Goal: Task Accomplishment & Management: Complete application form

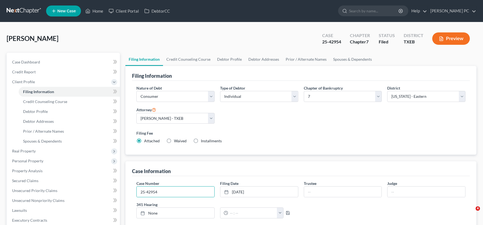
select select "1"
select select "0"
select select "77"
select select "1"
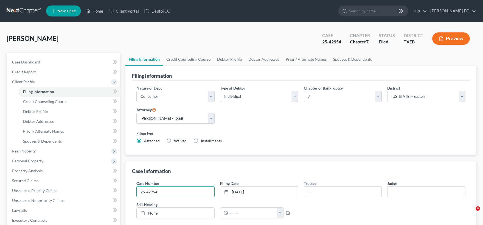
select select "45"
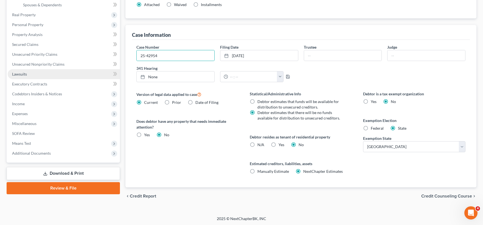
click at [49, 75] on link "Lawsuits" at bounding box center [64, 74] width 112 height 10
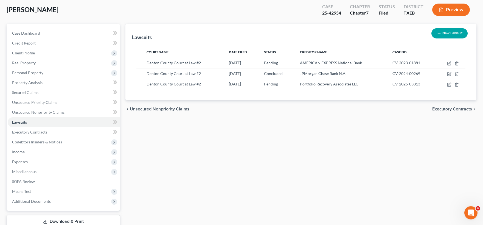
scroll to position [6, 0]
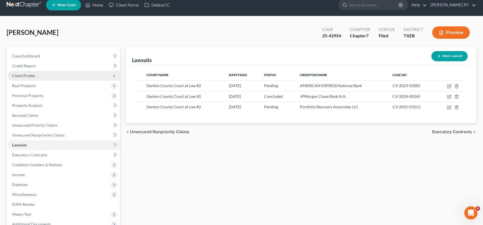
click at [29, 75] on span "Client Profile" at bounding box center [23, 75] width 23 height 5
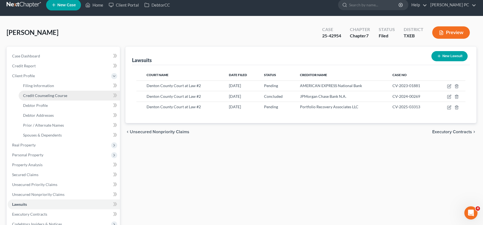
click at [39, 97] on span "Credit Counseling Course" at bounding box center [45, 95] width 44 height 5
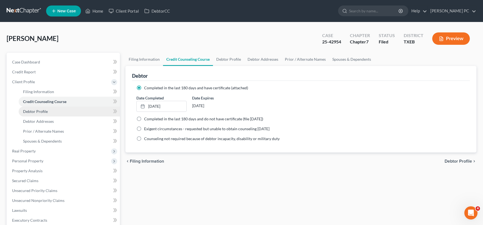
click at [39, 111] on span "Debtor Profile" at bounding box center [35, 111] width 25 height 5
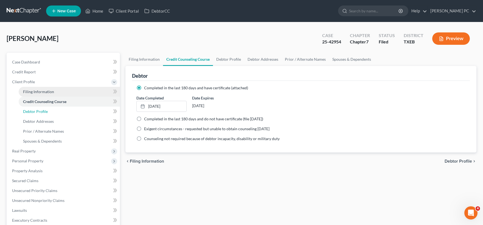
select select "0"
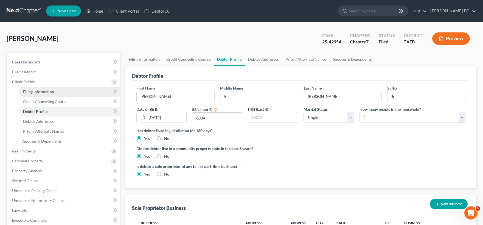
click at [39, 92] on span "Filing Information" at bounding box center [38, 91] width 31 height 5
select select "1"
select select "0"
select select "77"
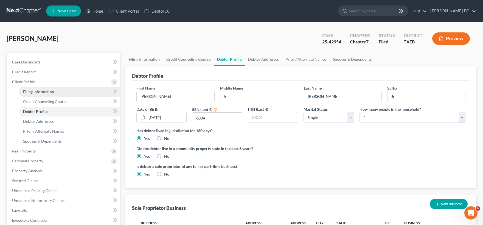
select select "1"
select select "45"
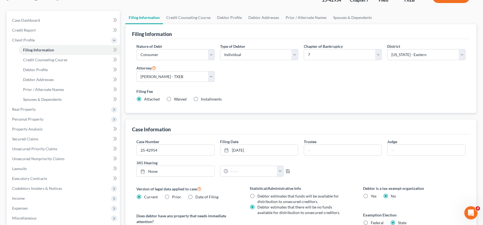
scroll to position [91, 0]
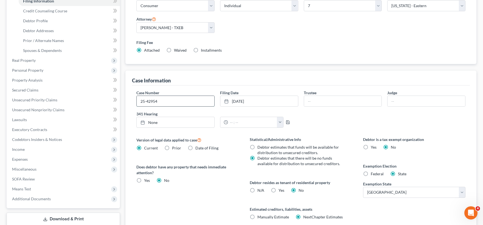
drag, startPoint x: 169, startPoint y: 101, endPoint x: 121, endPoint y: 101, distance: 47.7
click at [137, 101] on input "25-42954" at bounding box center [176, 101] width 78 height 10
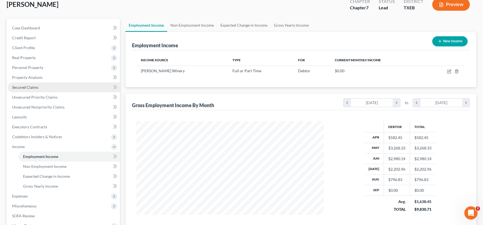
scroll to position [30, 0]
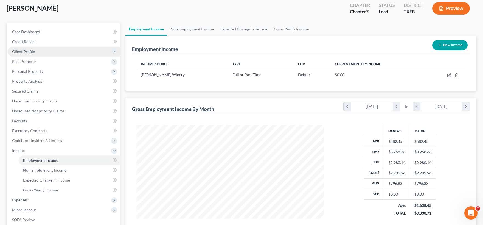
click at [38, 54] on span "Client Profile" at bounding box center [64, 52] width 112 height 10
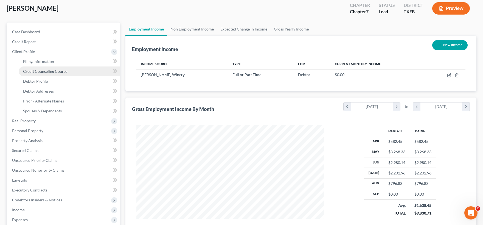
click at [52, 71] on span "Credit Counseling Course" at bounding box center [45, 71] width 44 height 5
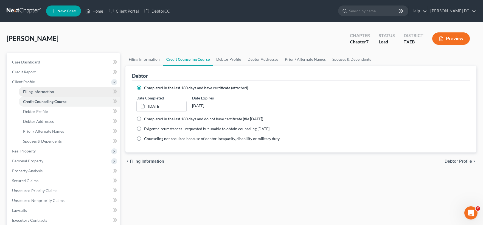
click at [40, 90] on span "Filing Information" at bounding box center [38, 91] width 31 height 5
select select "1"
select select "0"
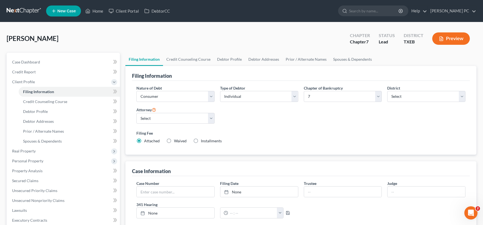
click at [65, 11] on span "New Case" at bounding box center [66, 11] width 18 height 4
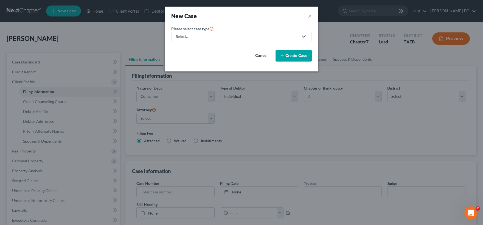
click at [252, 37] on div "Select..." at bounding box center [237, 36] width 122 height 5
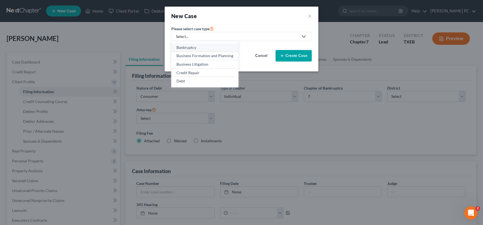
click at [205, 47] on div "Bankruptcy" at bounding box center [204, 47] width 57 height 5
select select "78"
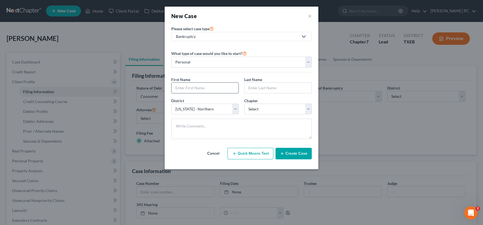
click at [209, 88] on input "text" at bounding box center [204, 88] width 67 height 10
type input "Patricia"
type input "Christie"
select select "0"
click option "7" at bounding box center [0, 0] width 0 height 0
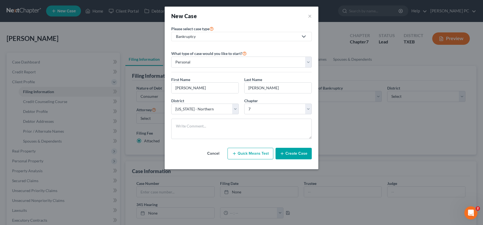
click at [288, 153] on button "Create Case" at bounding box center [293, 154] width 36 height 12
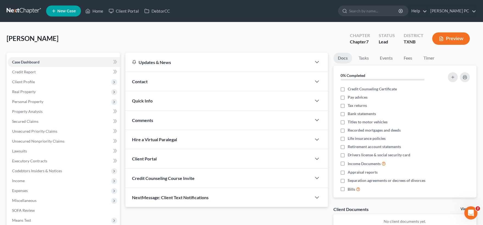
click at [145, 79] on span "Contact" at bounding box center [140, 81] width 16 height 5
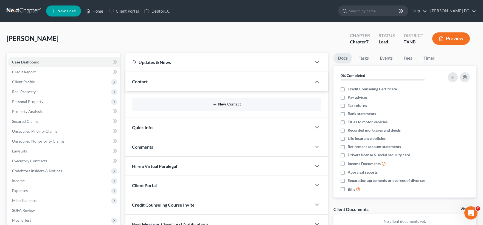
click at [228, 105] on button "New Contact" at bounding box center [226, 104] width 180 height 4
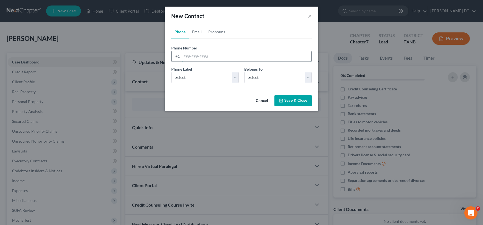
click at [202, 55] on input "tel" at bounding box center [247, 56] width 130 height 10
type input "177076629"
select select "0"
click option "Mobile" at bounding box center [0, 0] width 0 height 0
click at [244, 72] on select "Select Client Other" at bounding box center [277, 77] width 67 height 11
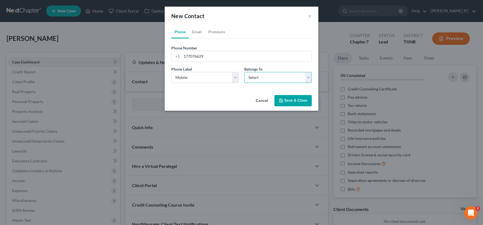
select select "0"
click option "Client" at bounding box center [0, 0] width 0 height 0
click at [202, 34] on link "Email" at bounding box center [197, 31] width 16 height 13
click at [176, 33] on link "Phone" at bounding box center [180, 31] width 18 height 13
drag, startPoint x: 184, startPoint y: 56, endPoint x: 186, endPoint y: 60, distance: 3.8
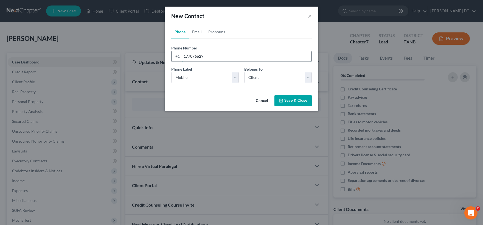
click at [184, 57] on input "177076629" at bounding box center [247, 56] width 130 height 10
type input "8177076629"
click at [197, 32] on link "Email" at bounding box center [197, 31] width 16 height 13
click at [205, 58] on input "email" at bounding box center [247, 56] width 130 height 10
type input "pariaschristie@gmail.com"
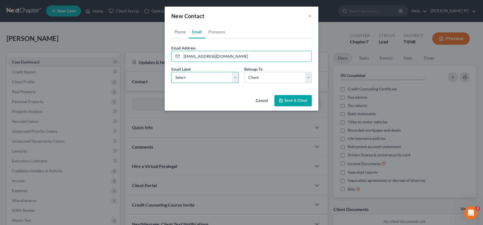
click at [171, 72] on select "Select Home Work Other" at bounding box center [204, 77] width 67 height 11
select select "0"
click option "Home" at bounding box center [0, 0] width 0 height 0
click at [244, 72] on select "Select Client Other" at bounding box center [277, 77] width 67 height 11
click option "Client" at bounding box center [0, 0] width 0 height 0
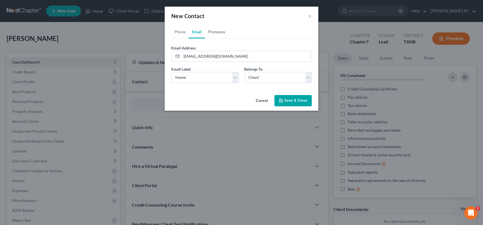
click at [215, 32] on link "Pronouns" at bounding box center [216, 31] width 23 height 13
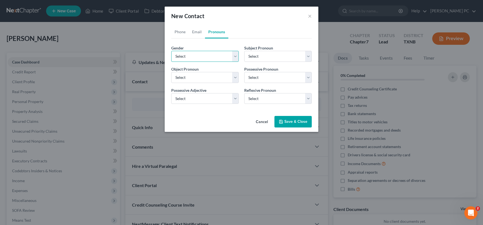
click at [171, 51] on select "Select Male Female Non Binary More Than One Person" at bounding box center [204, 56] width 67 height 11
select select "1"
click option "Female" at bounding box center [0, 0] width 0 height 0
select select "1"
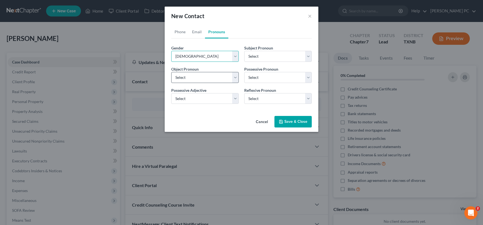
select select "1"
click at [291, 121] on button "Save & Close" at bounding box center [292, 122] width 37 height 12
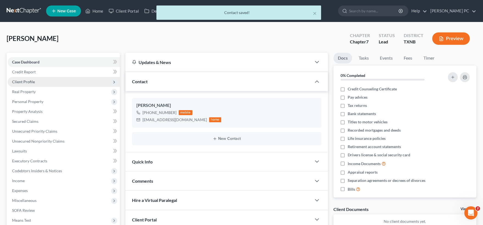
click at [33, 81] on span "Client Profile" at bounding box center [23, 81] width 23 height 5
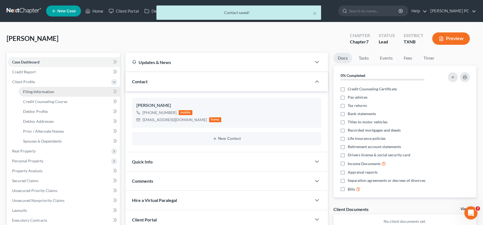
click at [40, 91] on span "Filing Information" at bounding box center [38, 91] width 31 height 5
select select "1"
select select "0"
select select "78"
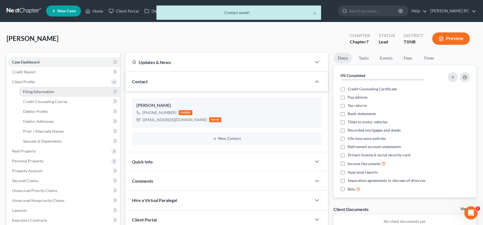
select select "0"
select select "45"
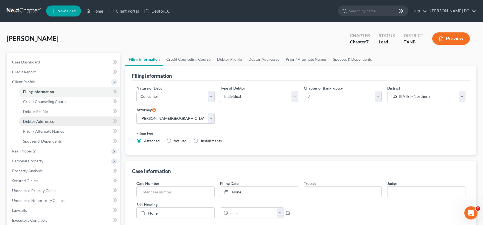
click at [46, 120] on span "Debtor Addresses" at bounding box center [38, 121] width 31 height 5
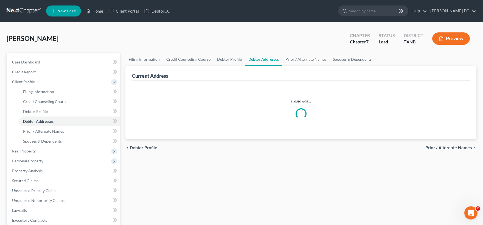
select select "0"
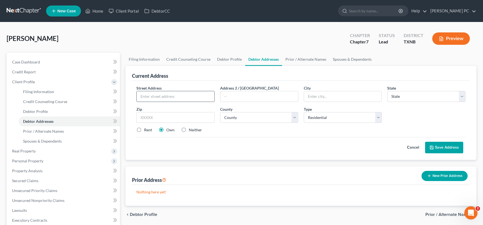
click at [159, 97] on input "text" at bounding box center [176, 96] width 78 height 10
type input "2605 Sandcherry Drive"
type input "Fort Worth"
select select "45"
type input "76244"
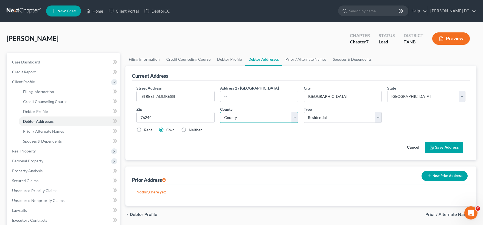
click at [220, 112] on select "County Anderson County Andrews County Angelina County Aransas County Archer Cou…" at bounding box center [259, 117] width 78 height 11
type input "Keller"
select select "219"
click option "Tarrant County" at bounding box center [0, 0] width 0 height 0
click at [441, 146] on button "Save Address" at bounding box center [444, 148] width 38 height 12
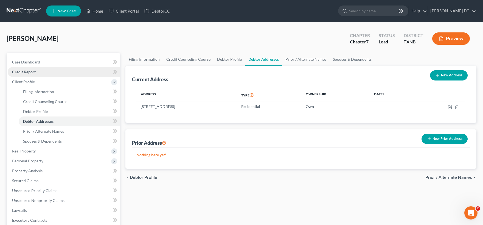
click at [32, 72] on span "Credit Report" at bounding box center [24, 71] width 24 height 5
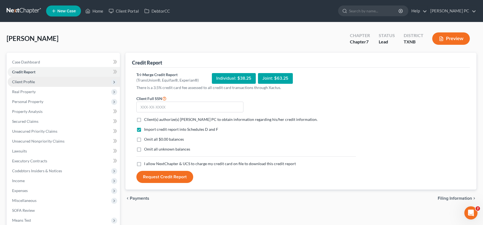
click at [26, 81] on span "Client Profile" at bounding box center [23, 81] width 23 height 5
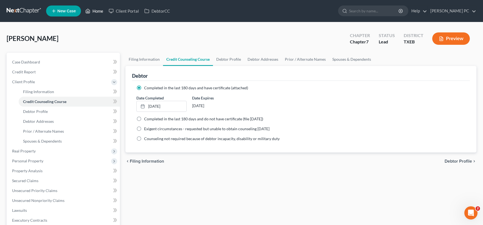
click at [94, 10] on link "Home" at bounding box center [94, 11] width 23 height 10
